Goal: Task Accomplishment & Management: Use online tool/utility

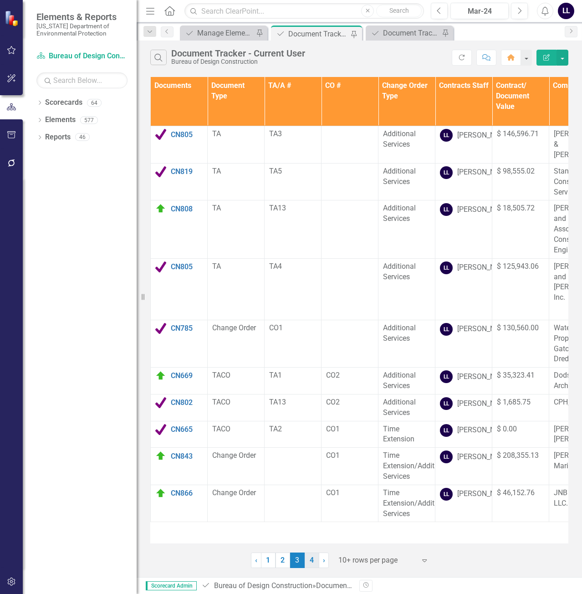
click at [316, 564] on link "4" at bounding box center [312, 559] width 15 height 15
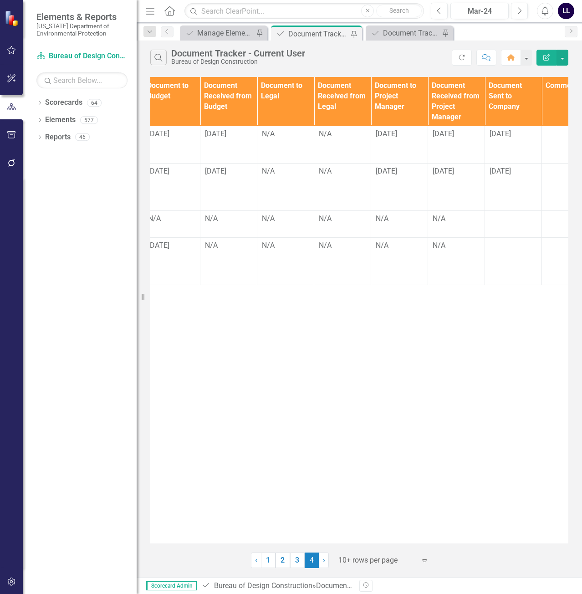
scroll to position [0, 685]
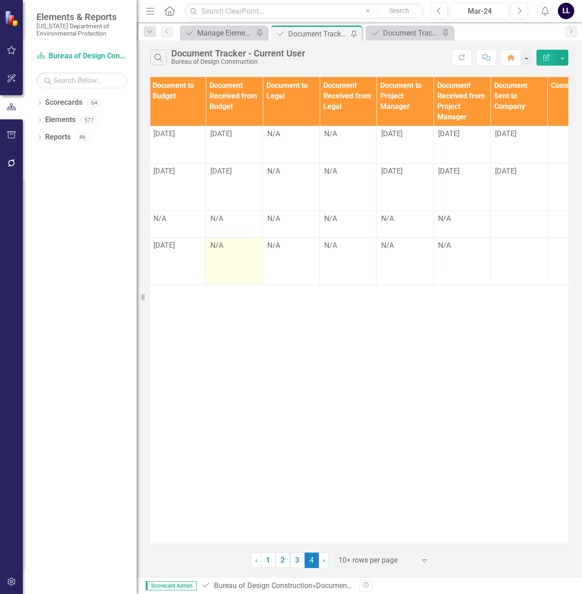
click at [223, 251] on div "N/A" at bounding box center [233, 245] width 47 height 10
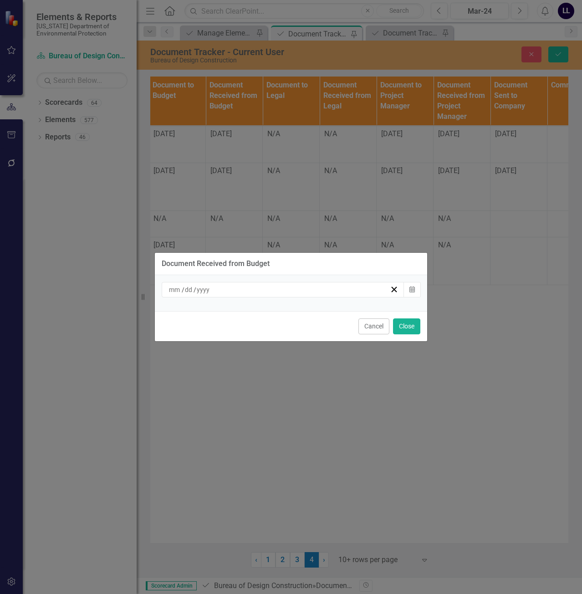
click at [248, 294] on div "/ /" at bounding box center [279, 289] width 222 height 9
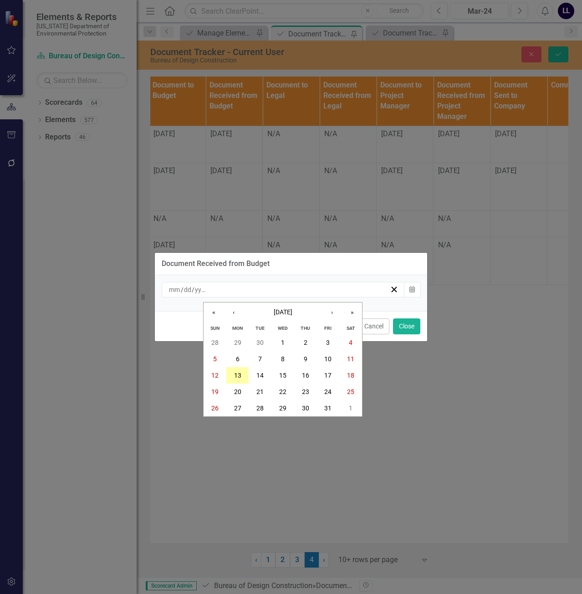
click at [240, 373] on abbr "13" at bounding box center [237, 375] width 7 height 7
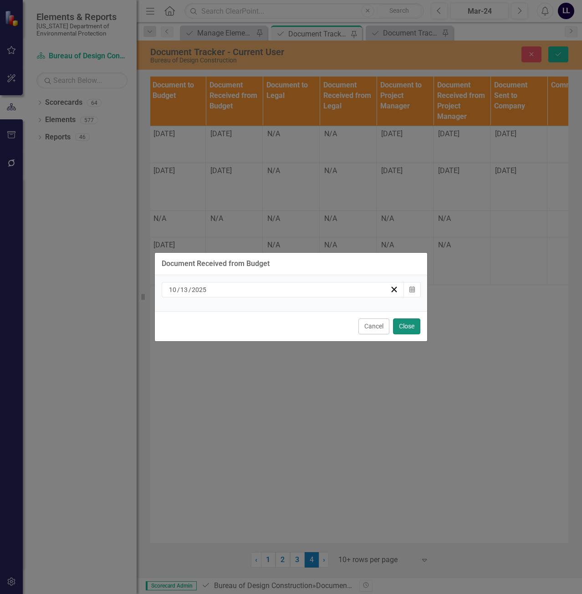
click at [403, 322] on button "Close" at bounding box center [406, 326] width 27 height 16
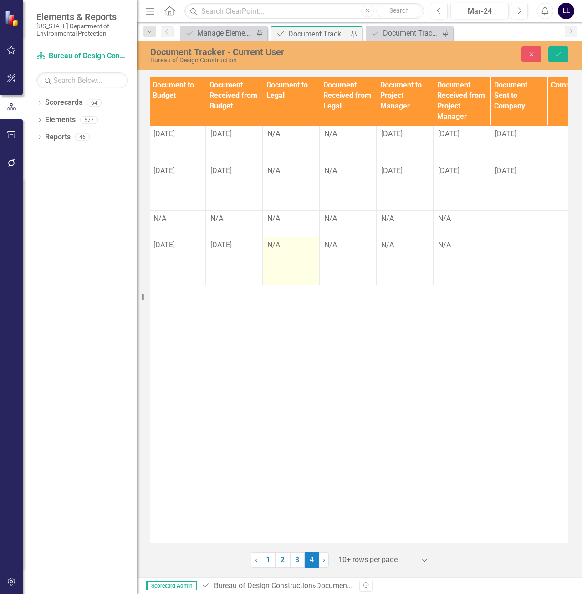
click at [276, 250] on div "N/A" at bounding box center [290, 245] width 47 height 10
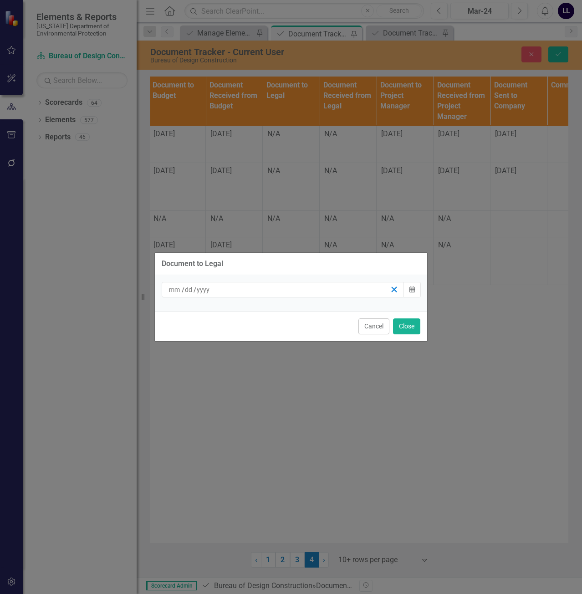
click at [392, 291] on line "button" at bounding box center [394, 289] width 5 height 5
click at [394, 290] on icon "button" at bounding box center [394, 289] width 9 height 9
click at [375, 327] on button "Cancel" at bounding box center [373, 326] width 31 height 16
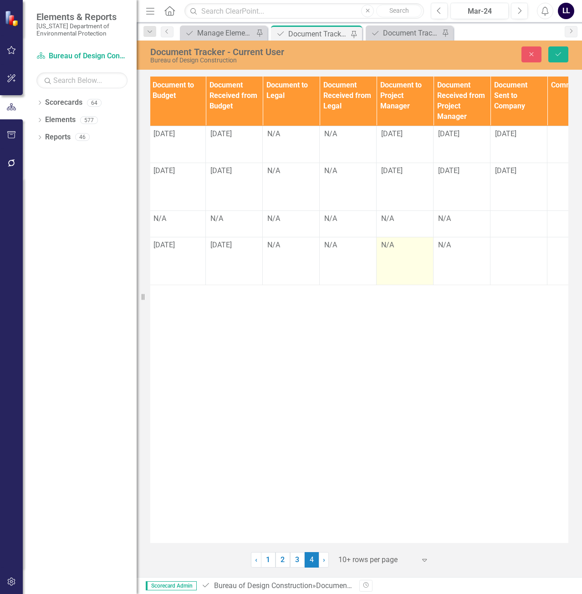
click at [398, 250] on div "N/A" at bounding box center [404, 245] width 47 height 10
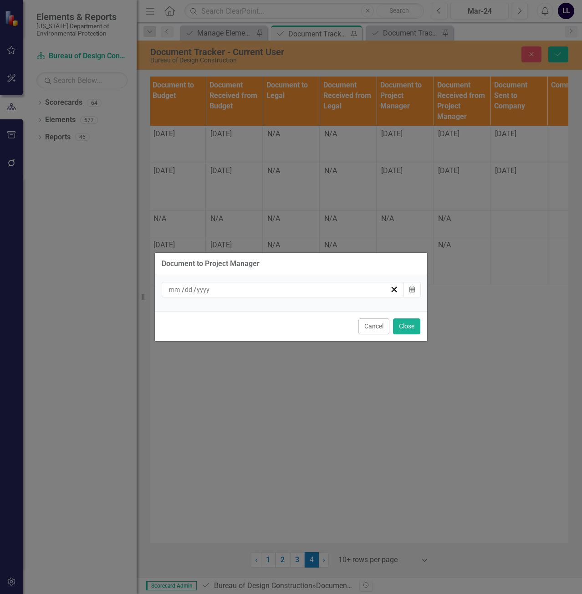
click at [306, 284] on div "/ /" at bounding box center [283, 289] width 243 height 15
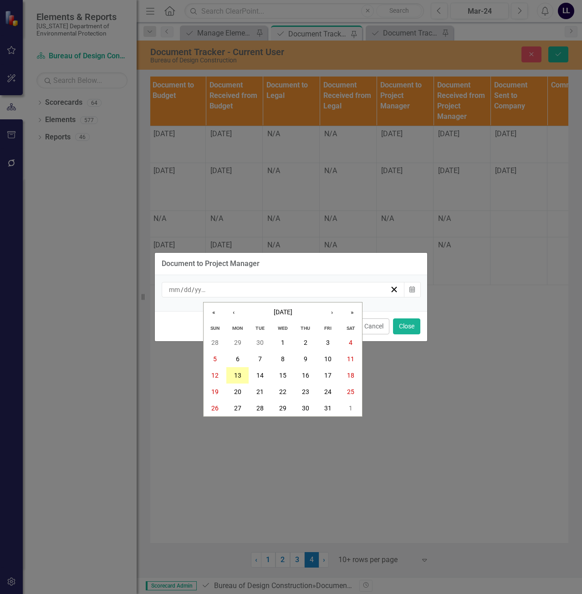
click at [236, 374] on abbr "13" at bounding box center [237, 375] width 7 height 7
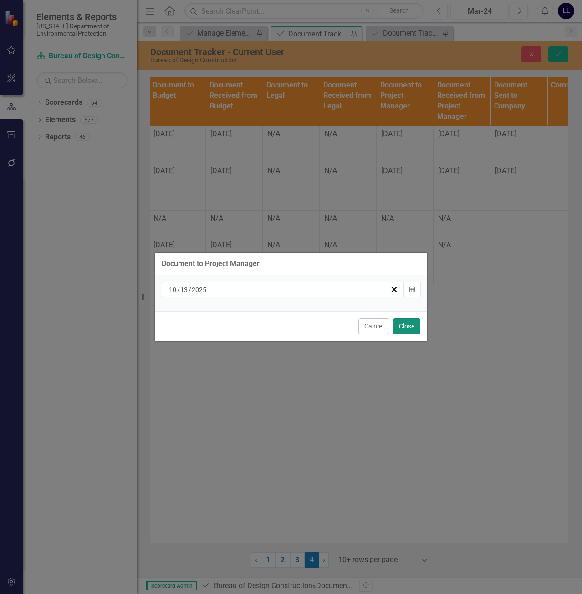
click at [405, 329] on button "Close" at bounding box center [406, 326] width 27 height 16
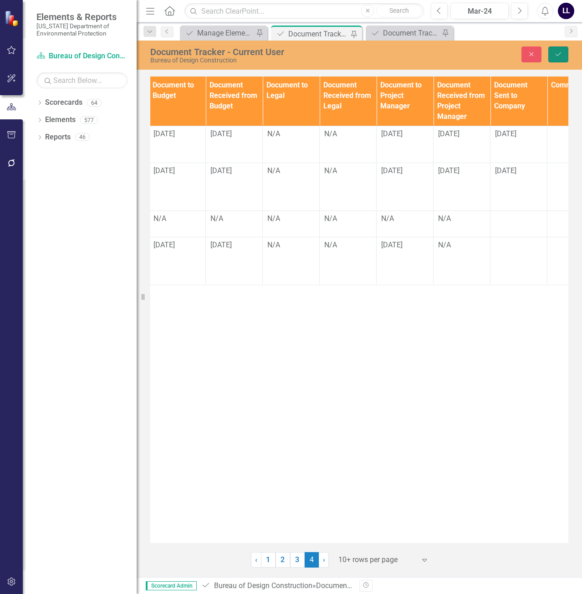
click at [557, 51] on icon "Save" at bounding box center [558, 54] width 8 height 6
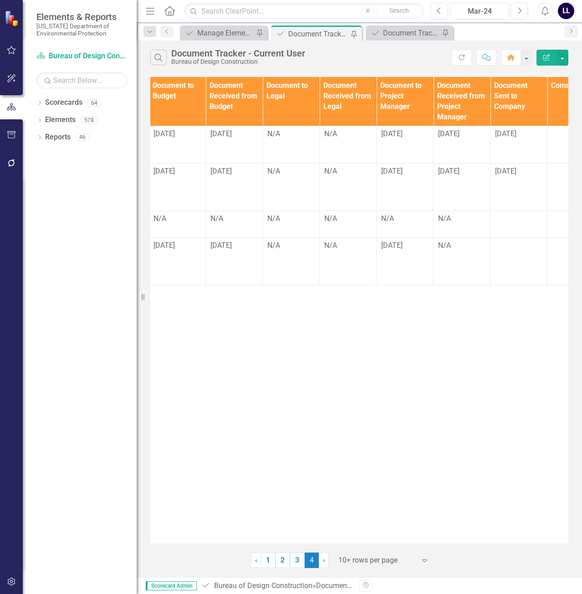
click at [256, 387] on div "Documents Document Type TA/A # CO # Change Order Type Contracts Staff Contract/…" at bounding box center [359, 310] width 418 height 466
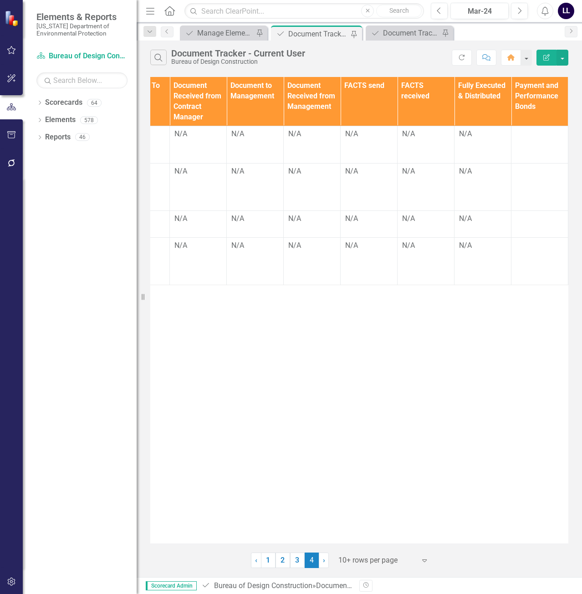
scroll to position [0, 0]
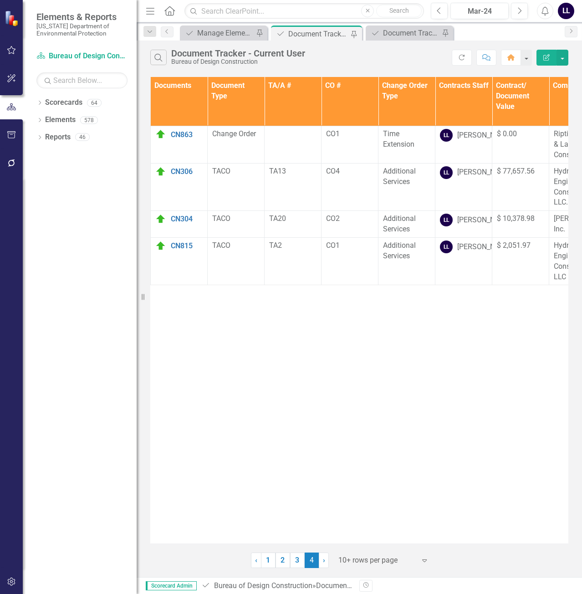
click at [315, 386] on div "Documents Document Type TA/A # CO # Change Order Type Contracts Staff Contract/…" at bounding box center [359, 310] width 418 height 466
